Goal: Task Accomplishment & Management: Use online tool/utility

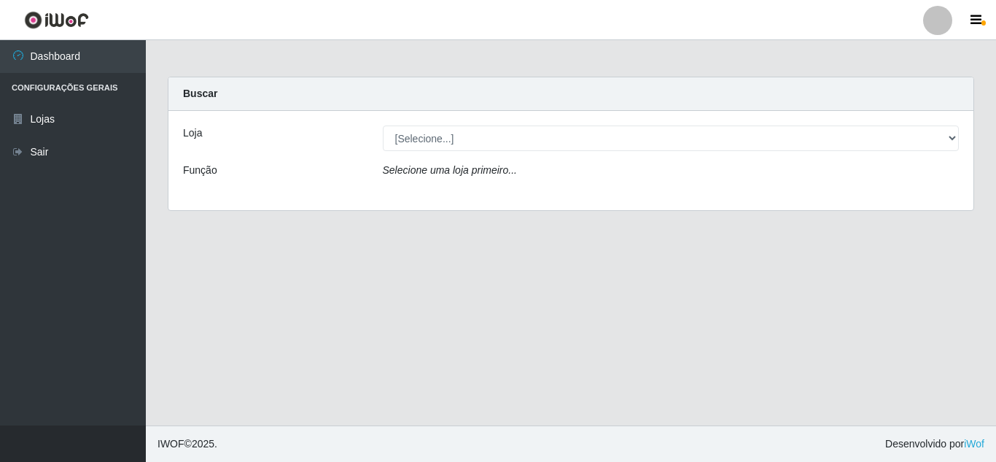
click at [587, 141] on select "[Selecione...] Queiroz [GEOGRAPHIC_DATA] - [GEOGRAPHIC_DATA]" at bounding box center [671, 138] width 577 height 26
select select "462"
click at [383, 125] on select "[Selecione...] Queiroz [GEOGRAPHIC_DATA] - [GEOGRAPHIC_DATA]" at bounding box center [671, 138] width 577 height 26
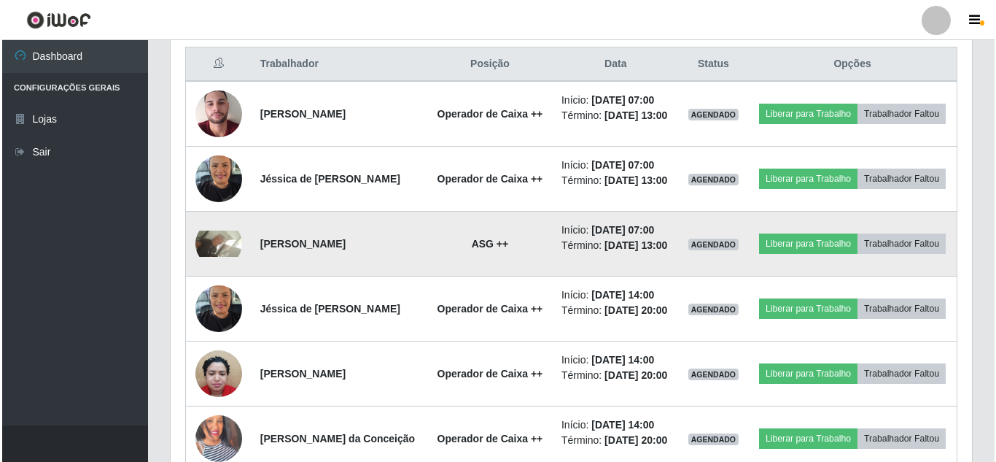
scroll to position [583, 0]
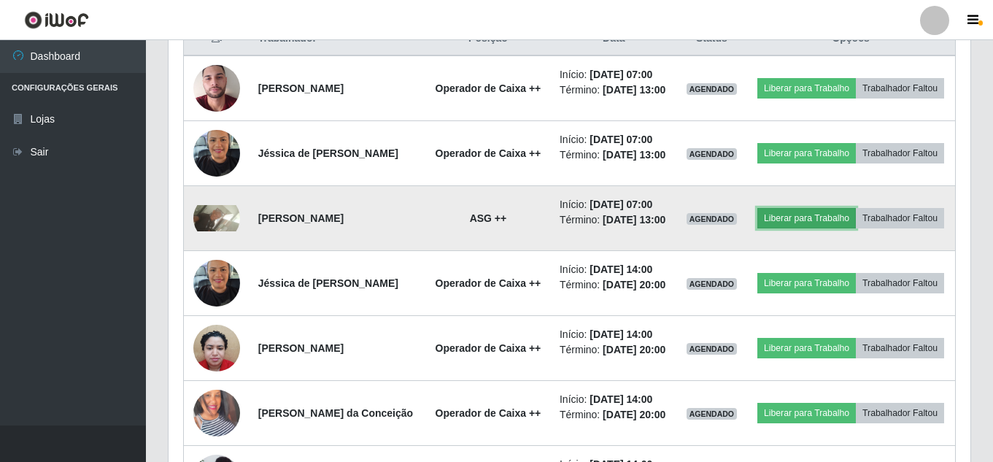
click at [831, 228] on button "Liberar para Trabalho" at bounding box center [806, 218] width 98 height 20
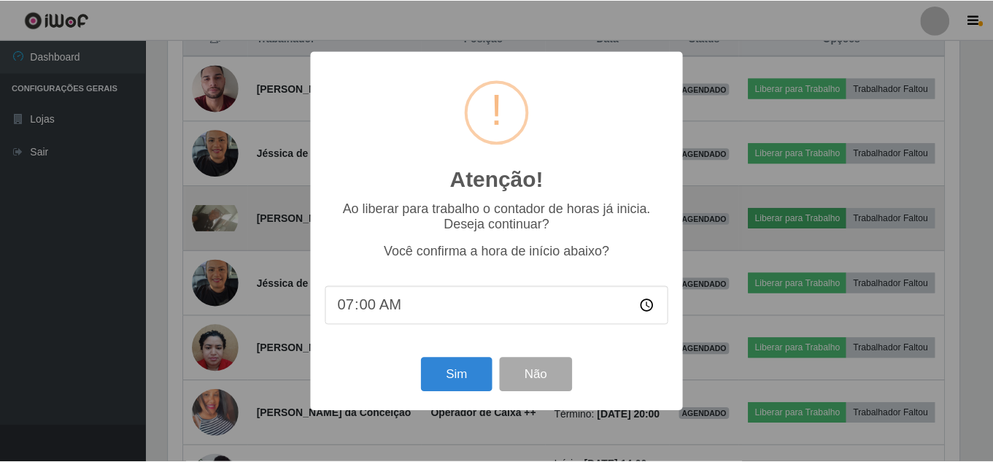
scroll to position [303, 794]
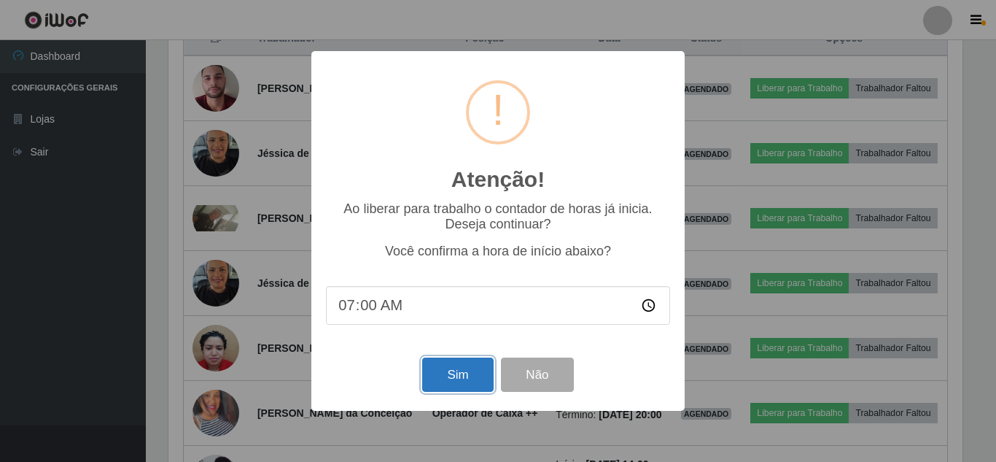
click at [458, 384] on button "Sim" at bounding box center [457, 374] width 71 height 34
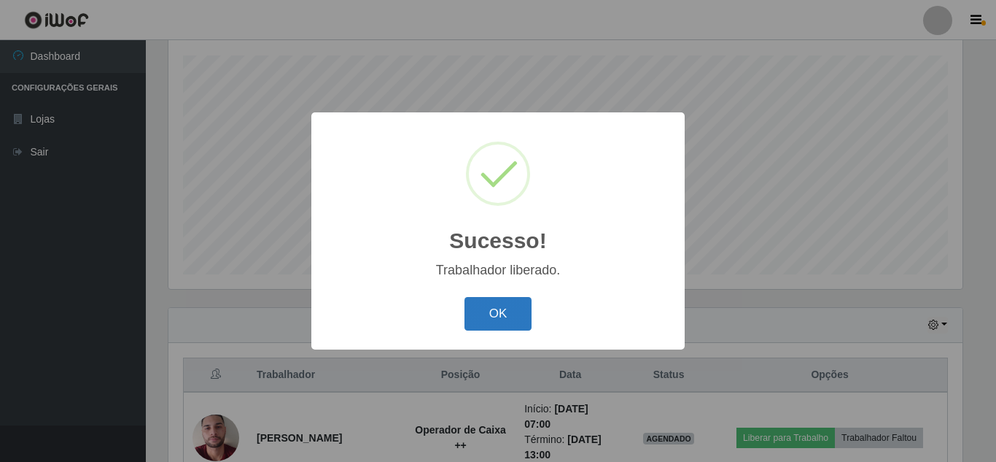
click at [495, 313] on button "OK" at bounding box center [499, 314] width 68 height 34
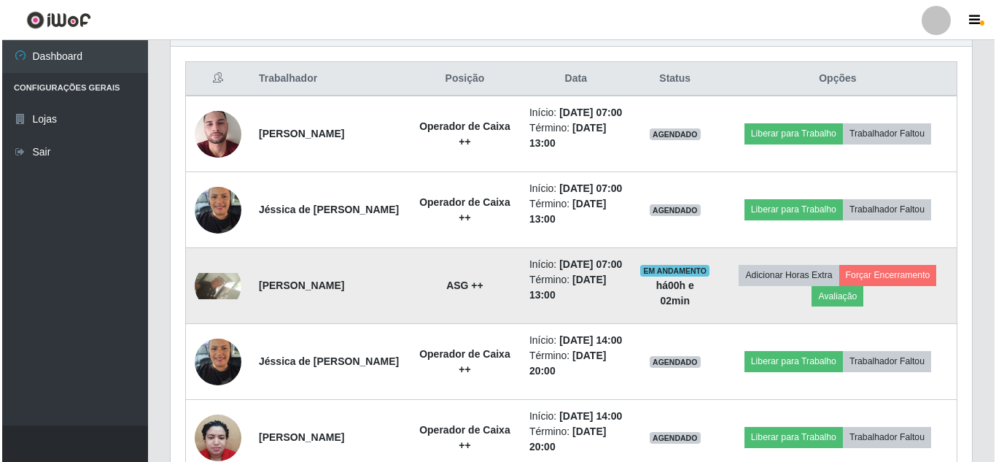
scroll to position [612, 0]
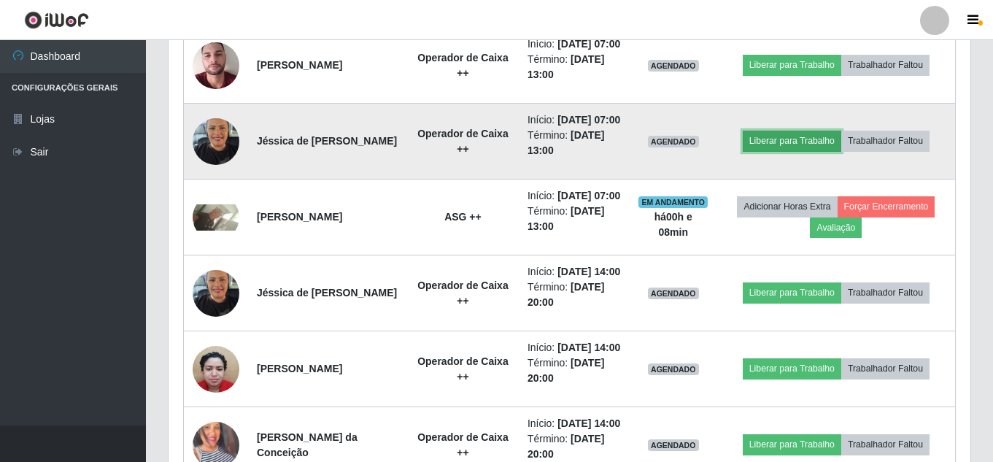
click at [782, 151] on button "Liberar para Trabalho" at bounding box center [791, 141] width 98 height 20
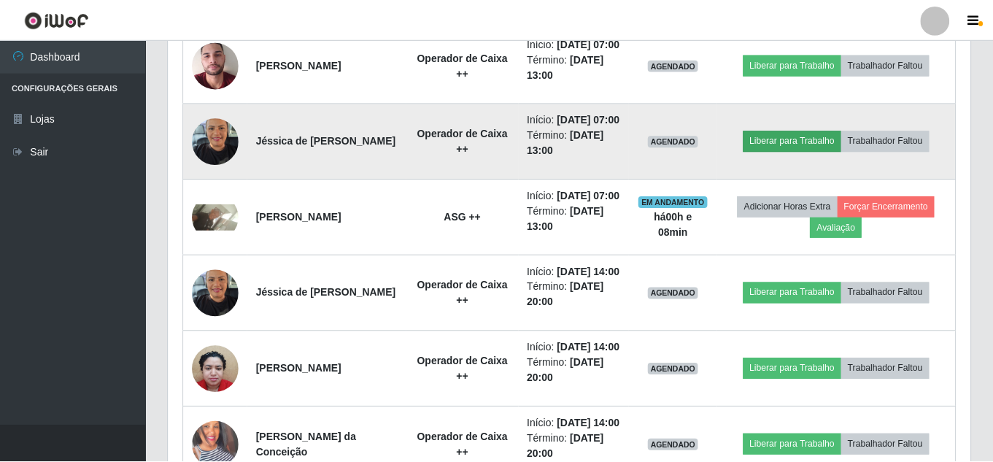
scroll to position [303, 794]
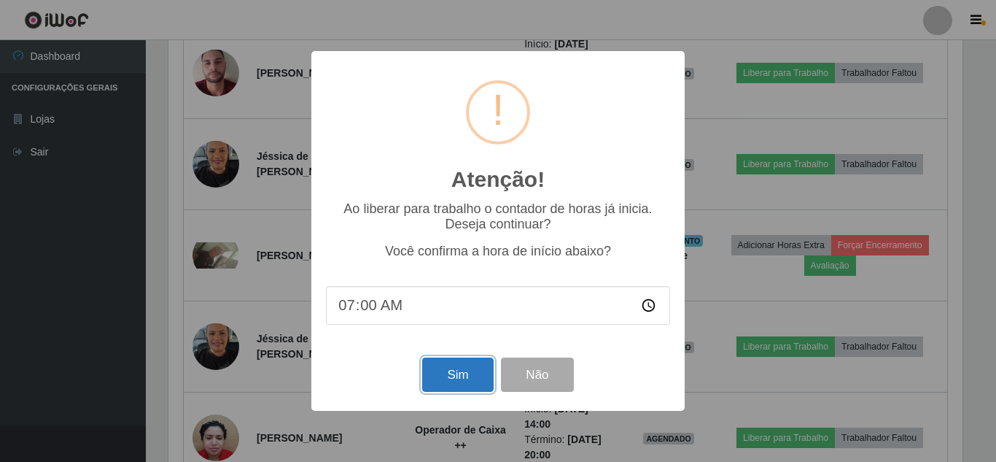
click at [465, 374] on button "Sim" at bounding box center [457, 374] width 71 height 34
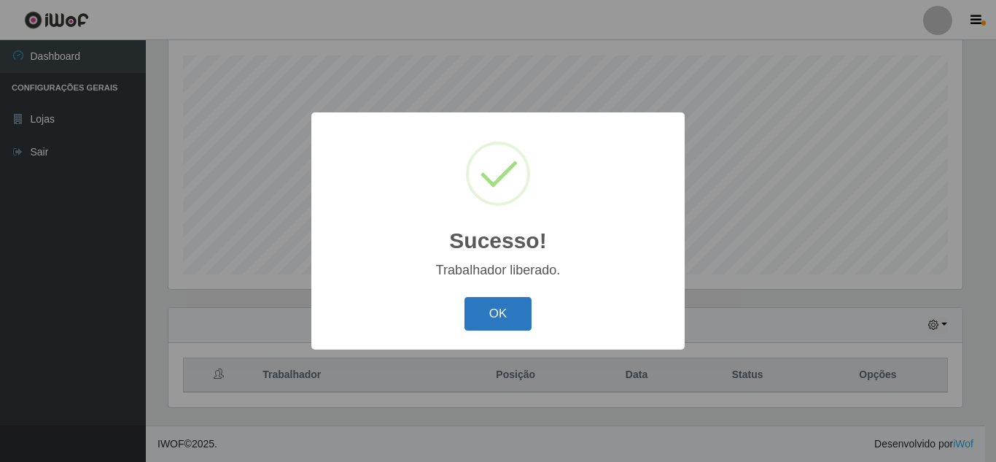
click at [492, 317] on button "OK" at bounding box center [499, 314] width 68 height 34
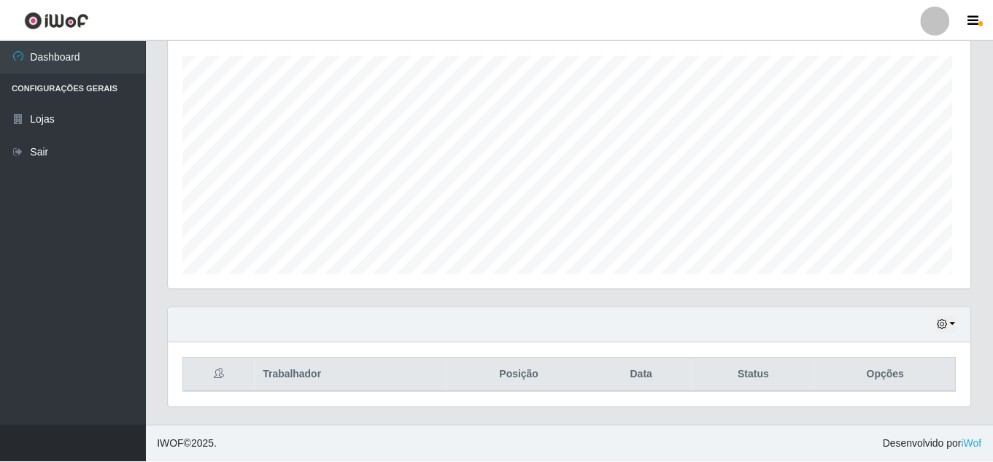
scroll to position [303, 802]
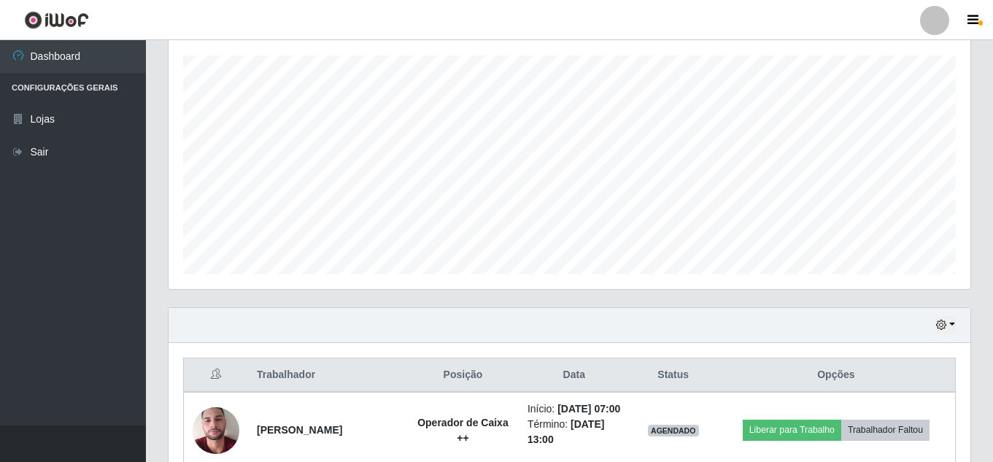
drag, startPoint x: 524, startPoint y: 314, endPoint x: 549, endPoint y: 346, distance: 41.0
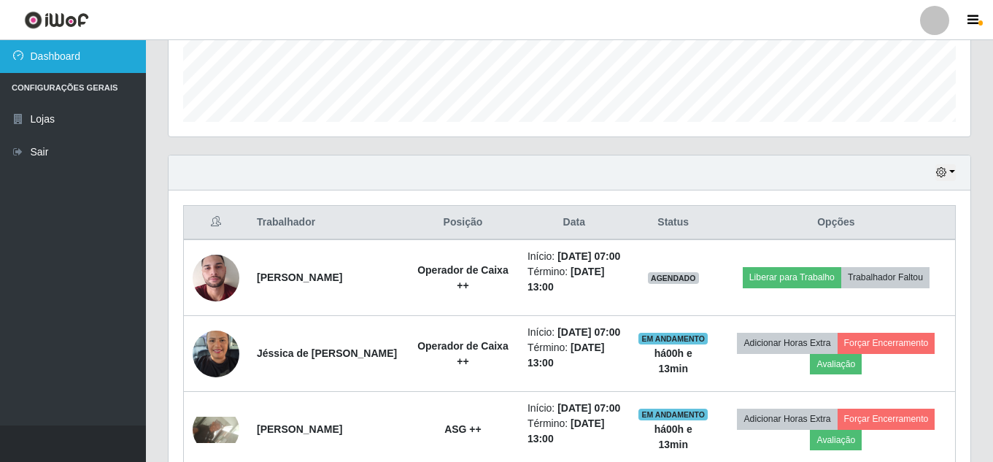
scroll to position [393, 0]
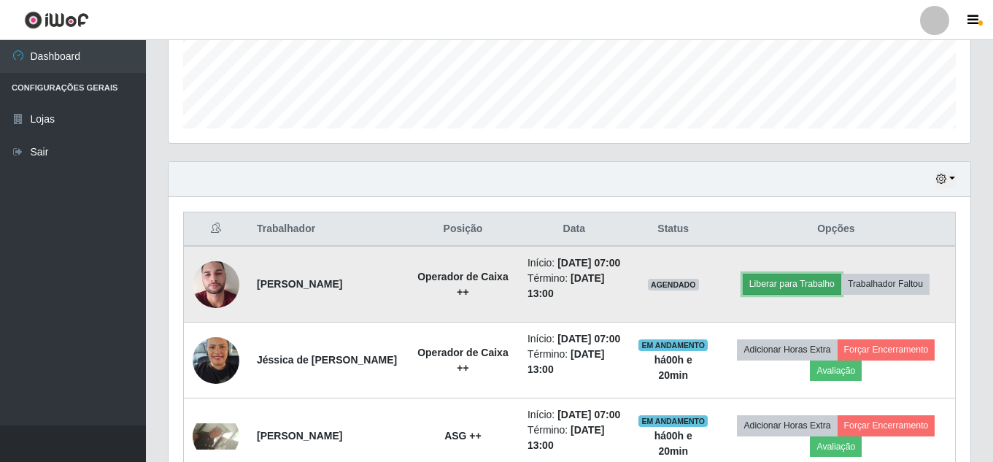
click at [804, 294] on button "Liberar para Trabalho" at bounding box center [791, 284] width 98 height 20
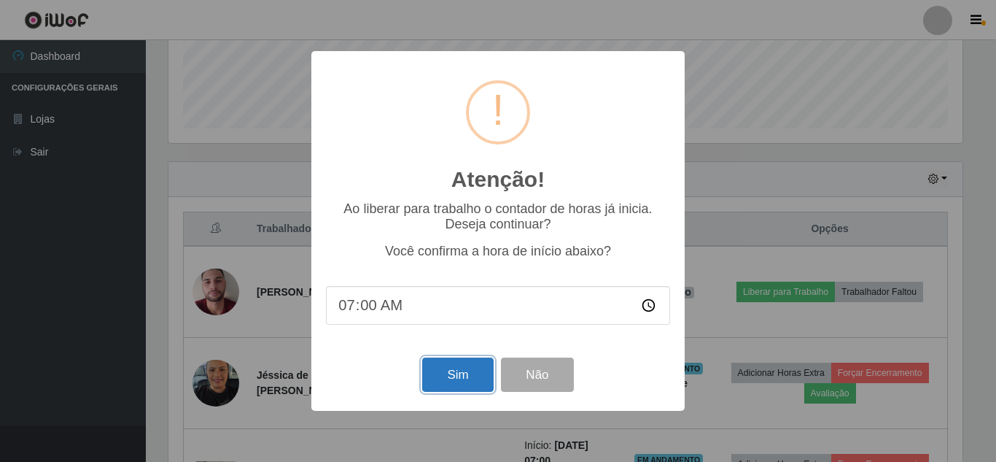
click at [460, 383] on button "Sim" at bounding box center [457, 374] width 71 height 34
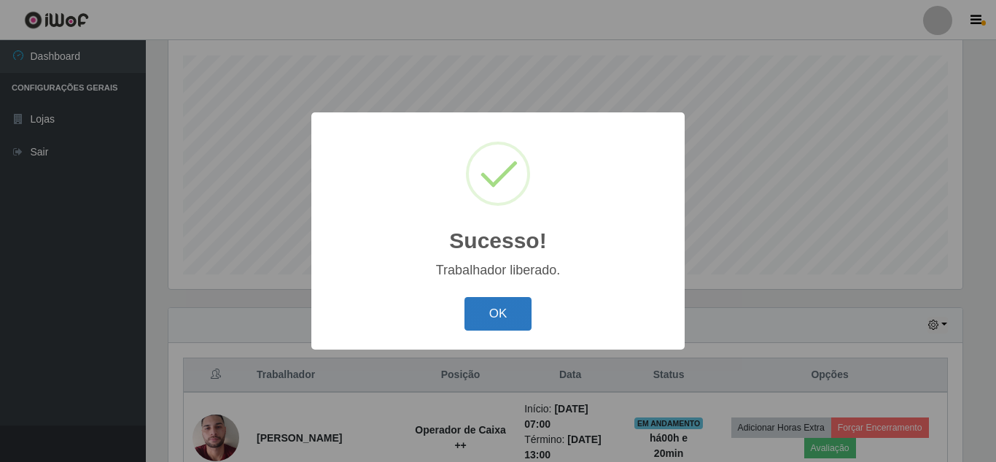
click at [498, 314] on button "OK" at bounding box center [499, 314] width 68 height 34
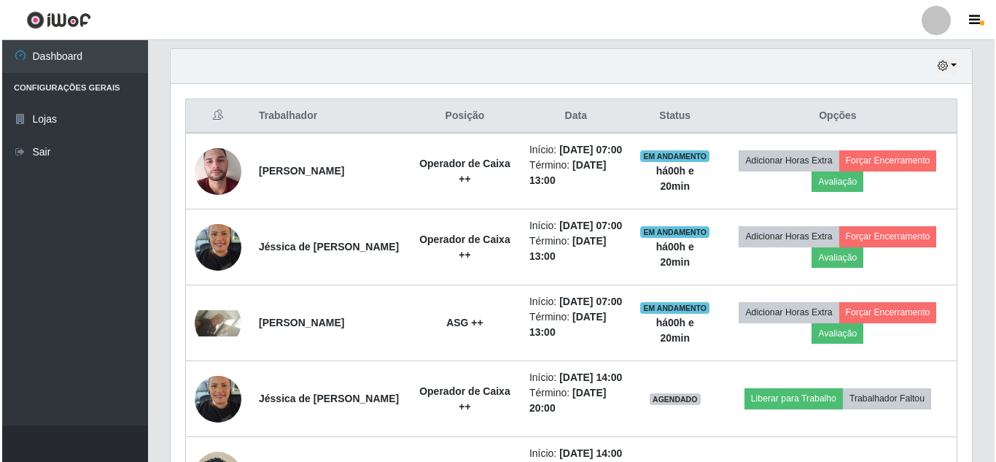
scroll to position [539, 0]
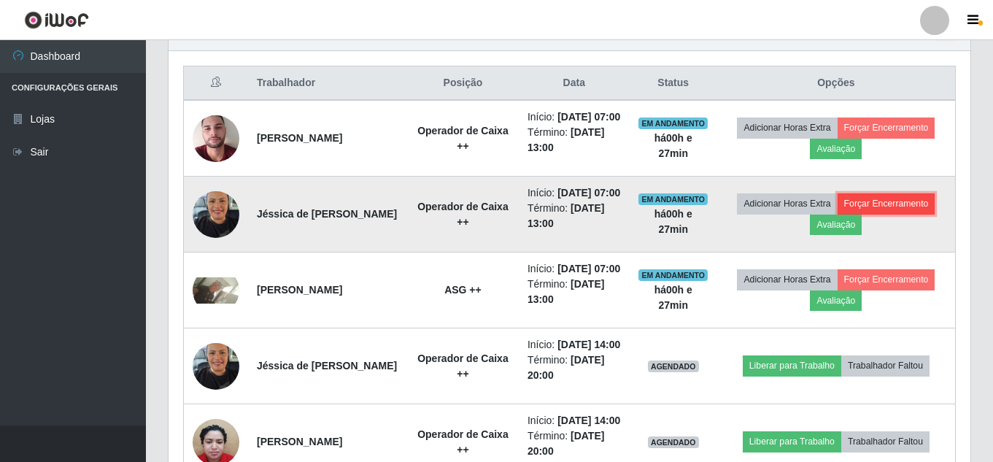
click at [857, 214] on button "Forçar Encerramento" at bounding box center [886, 203] width 98 height 20
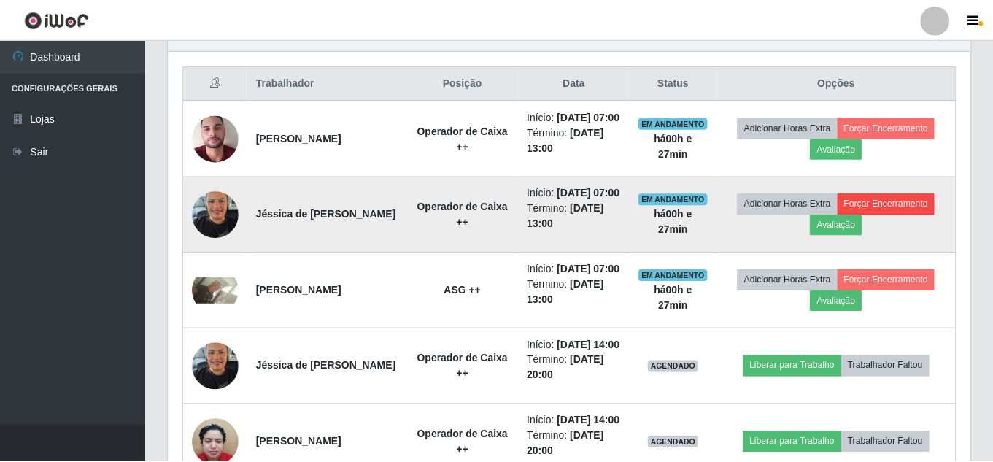
scroll to position [303, 794]
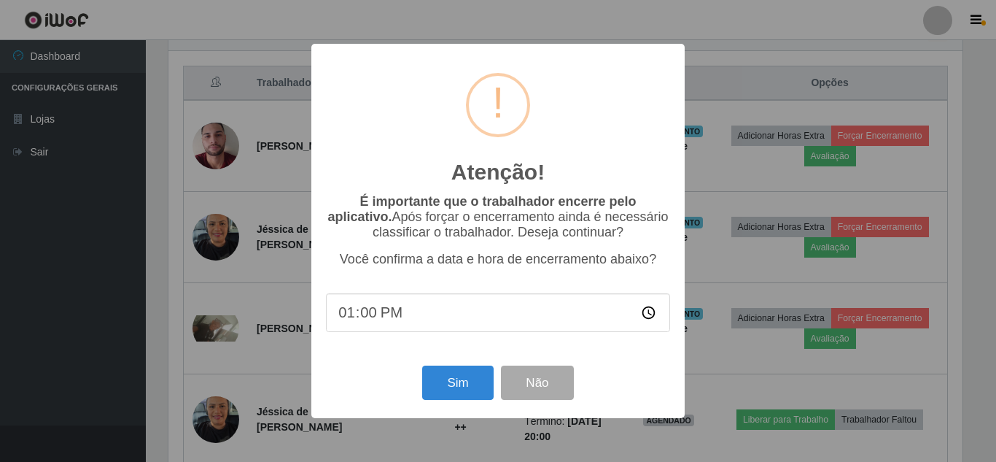
click at [672, 13] on div "Atenção! × É importante que o trabalhador encerre pelo aplicativo. Após forçar …" at bounding box center [498, 231] width 996 height 462
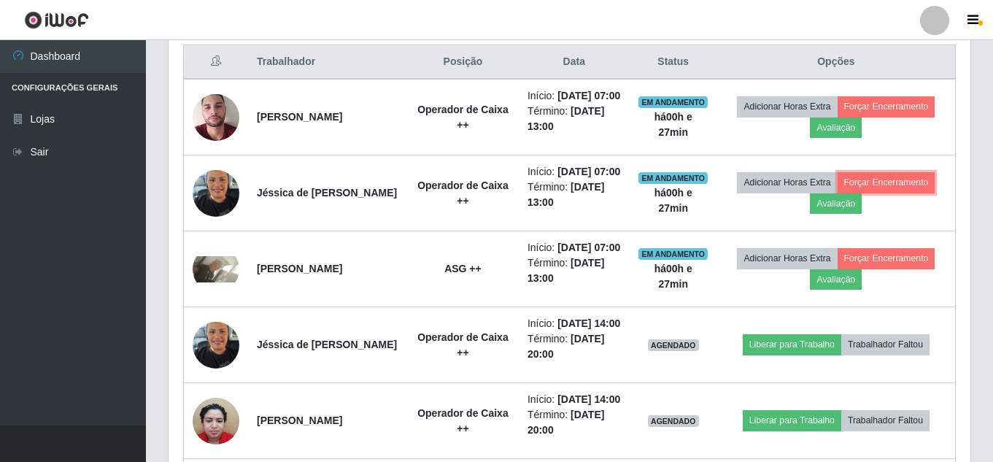
scroll to position [320, 0]
